Goal: Task Accomplishment & Management: Complete application form

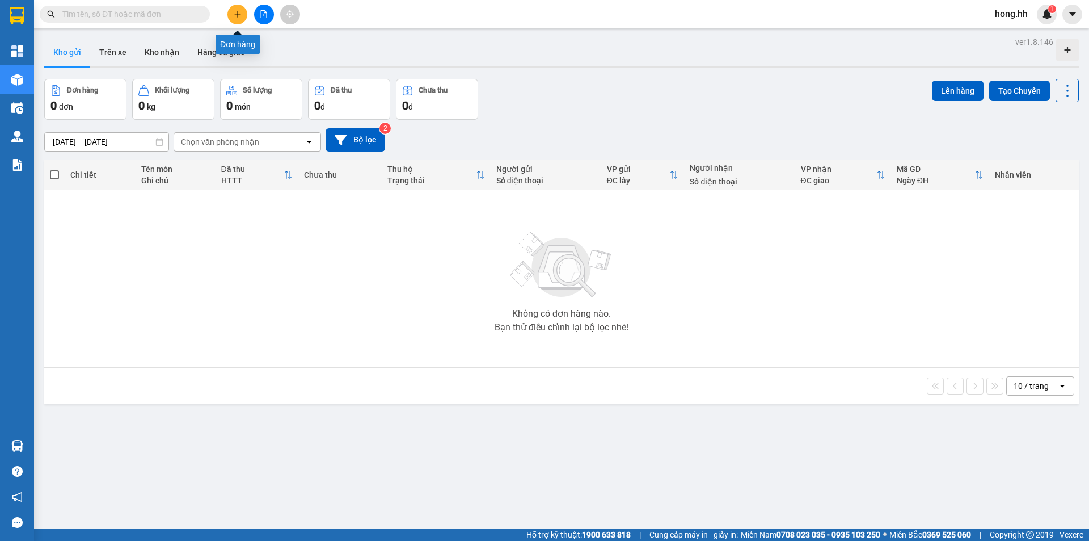
click at [234, 18] on icon "plus" at bounding box center [238, 14] width 8 height 8
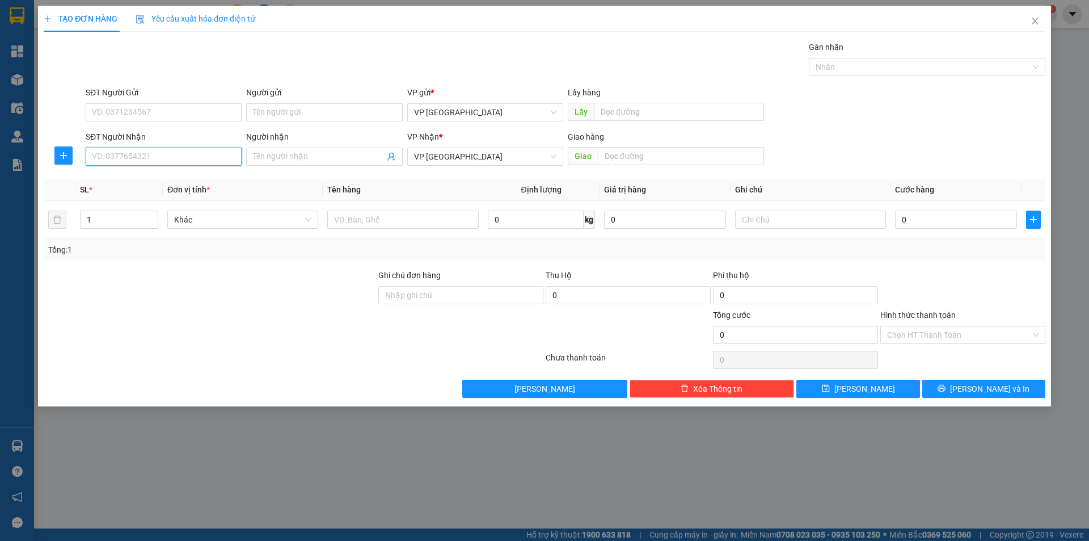
click at [208, 158] on input "SĐT Người Nhận" at bounding box center [164, 156] width 156 height 18
type input "0359179592"
click at [613, 161] on input "text" at bounding box center [681, 156] width 166 height 18
type input "nhi dong 2"
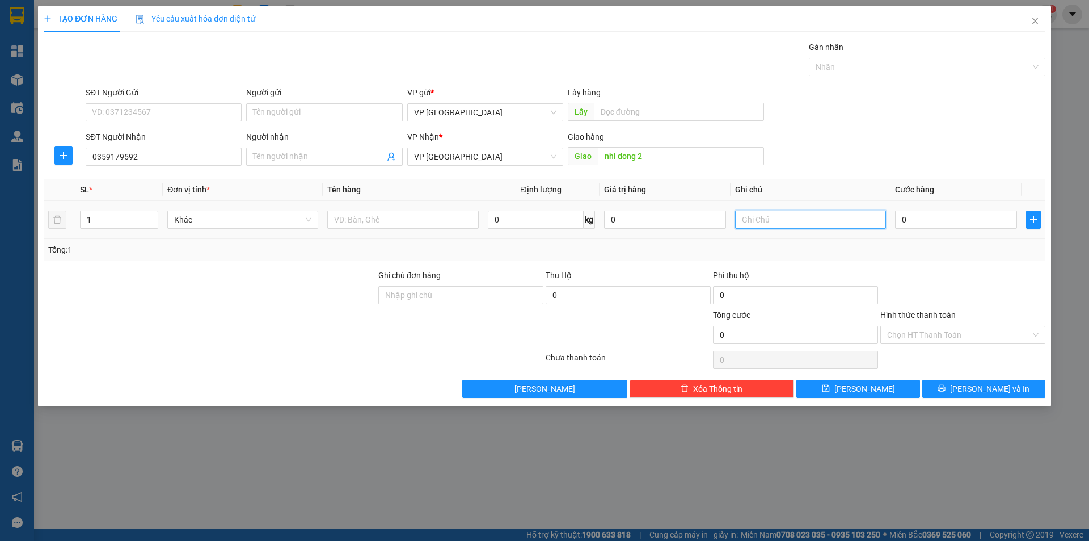
click at [769, 220] on input "text" at bounding box center [810, 219] width 151 height 18
type input "giao tận noi"
click at [383, 215] on input "text" at bounding box center [402, 219] width 151 height 18
type input "balo đỏ"
click at [1004, 223] on input "0" at bounding box center [956, 219] width 122 height 18
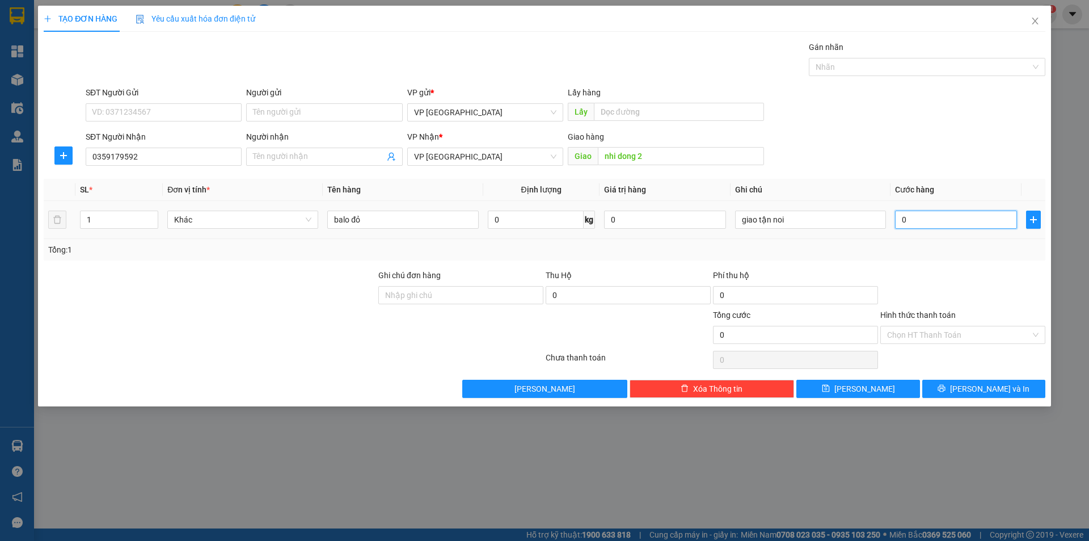
type input "3"
type input "30"
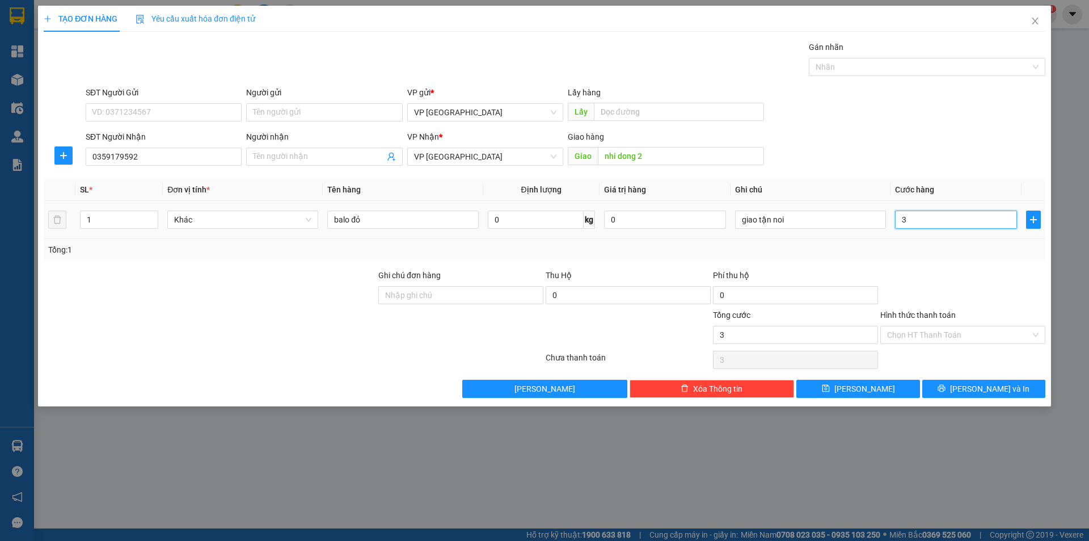
type input "30"
type input "300"
type input "3.000"
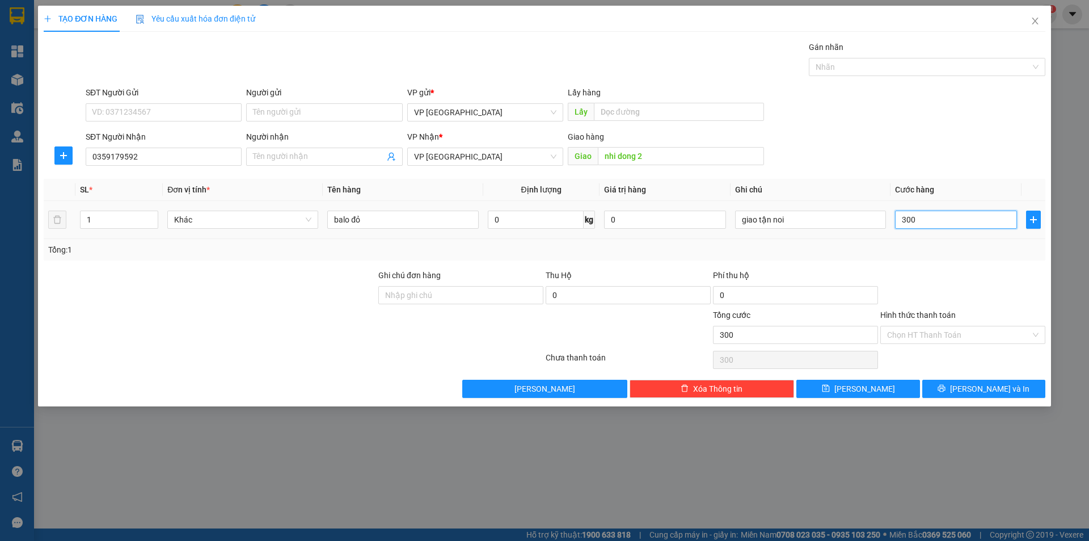
type input "3.000"
type input "30.000"
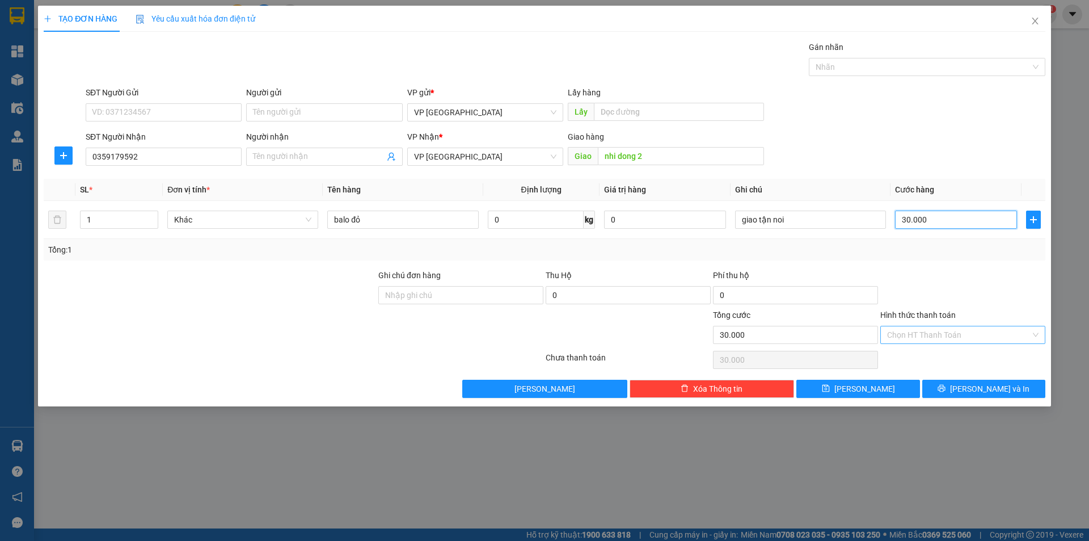
type input "30.000"
drag, startPoint x: 984, startPoint y: 334, endPoint x: 981, endPoint y: 347, distance: 12.8
click at [984, 340] on input "Hình thức thanh toán" at bounding box center [959, 334] width 144 height 17
click at [949, 357] on div "Tại văn phòng" at bounding box center [962, 357] width 151 height 12
type input "0"
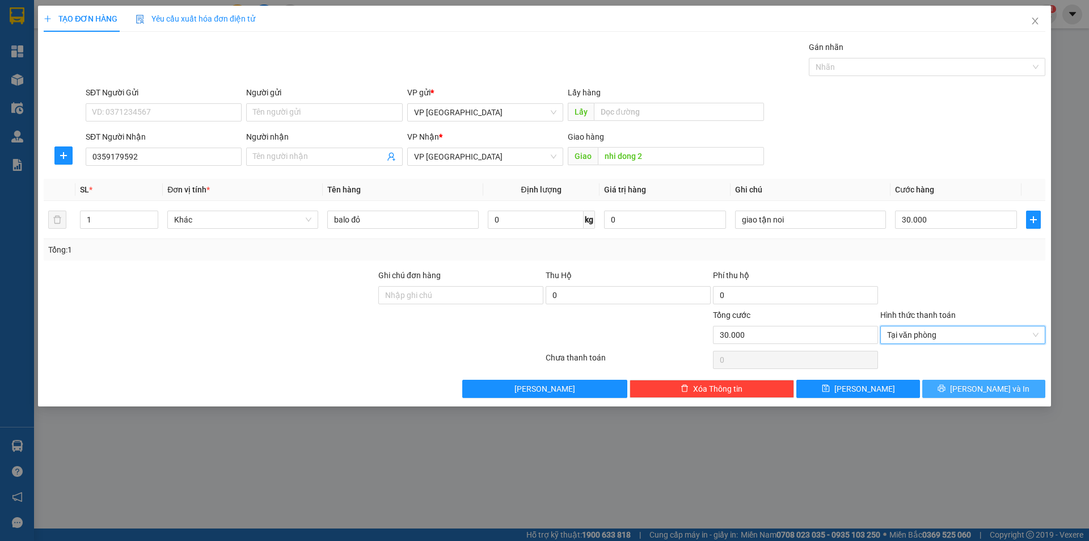
click at [974, 392] on span "[PERSON_NAME] và In" at bounding box center [989, 388] width 79 height 12
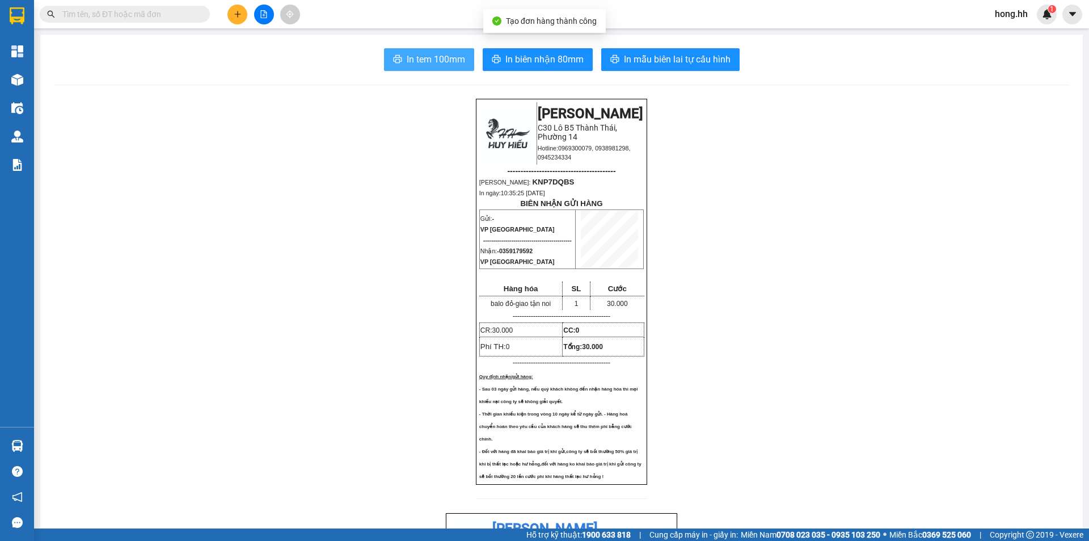
click at [444, 57] on span "In tem 100mm" at bounding box center [436, 59] width 58 height 14
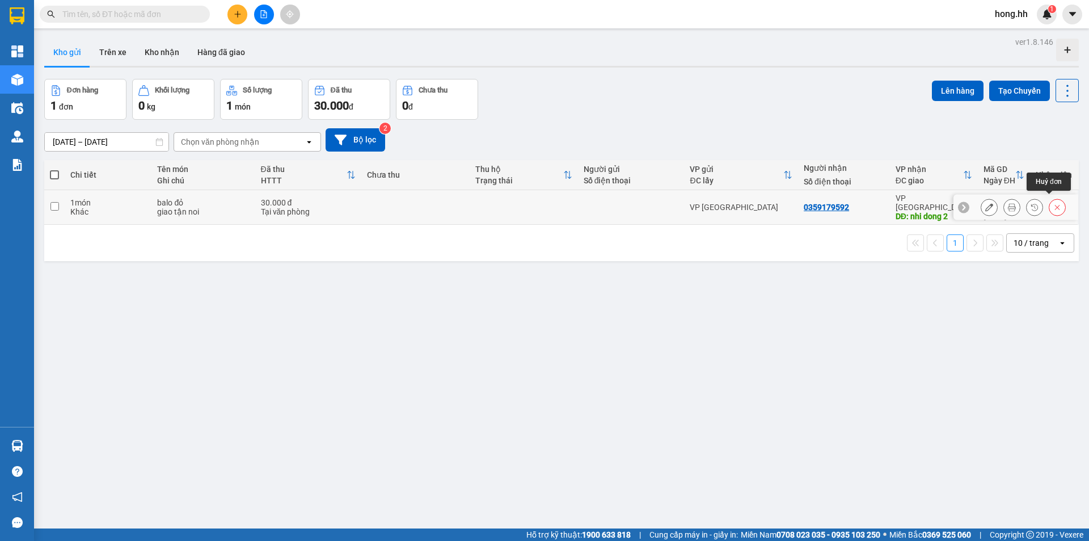
click at [1053, 203] on icon at bounding box center [1057, 207] width 8 height 8
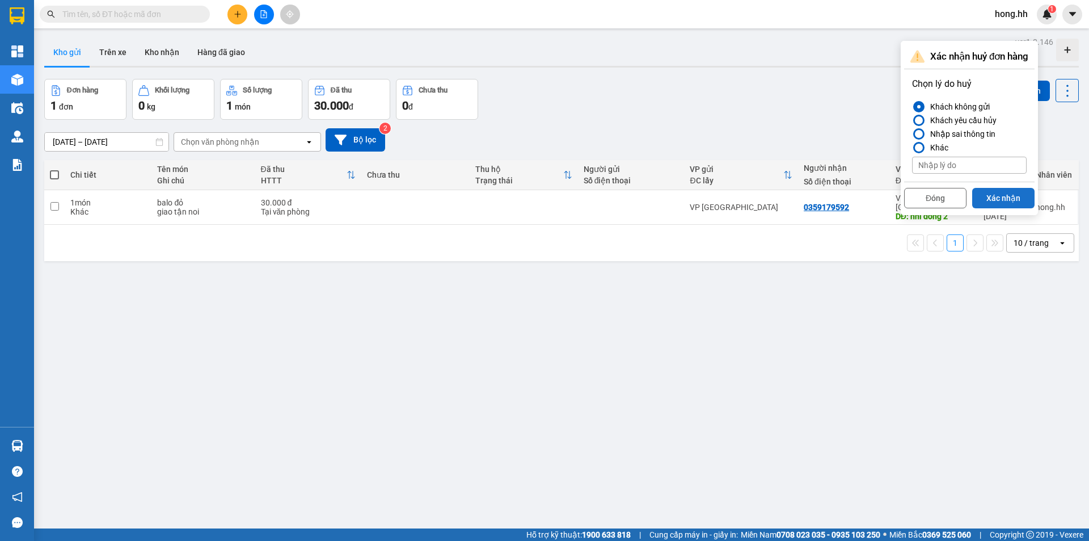
click at [1012, 196] on button "Xác nhận" at bounding box center [1003, 198] width 62 height 20
